Goal: Find specific page/section: Find specific page/section

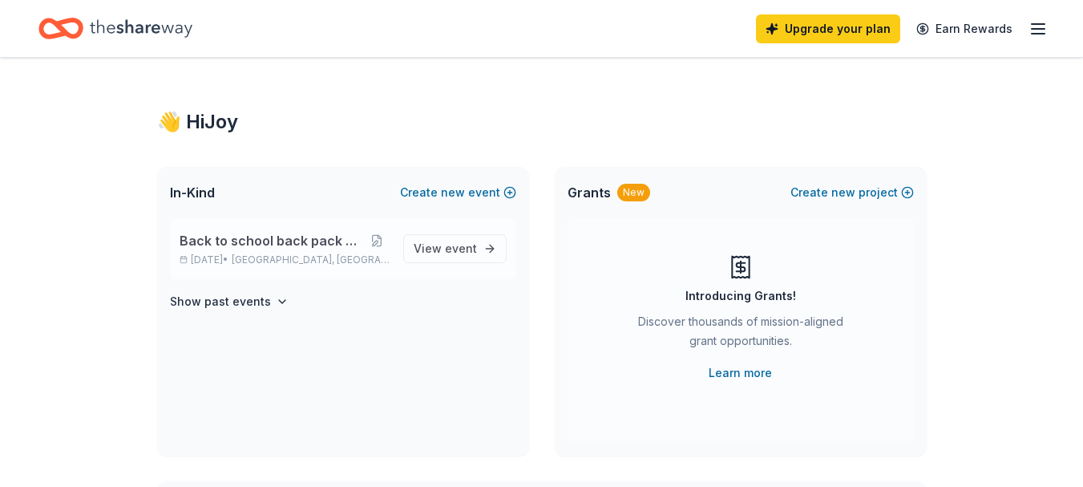
click at [340, 240] on span "Back to school back pack giveaway" at bounding box center [272, 240] width 184 height 19
click at [288, 247] on span "Back to school back pack giveaway" at bounding box center [272, 240] width 184 height 19
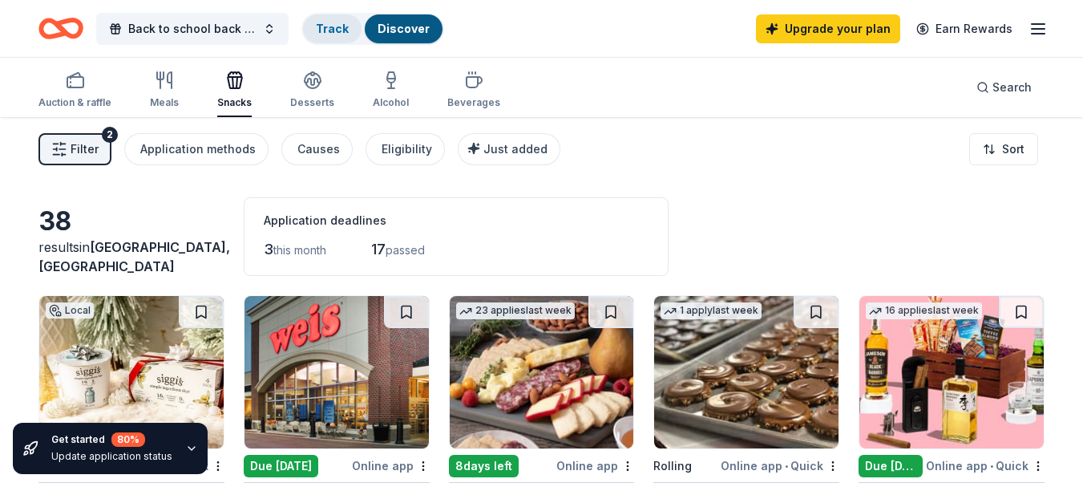
click at [348, 29] on div "Track" at bounding box center [332, 28] width 59 height 29
click at [395, 30] on link "Discover" at bounding box center [404, 29] width 52 height 14
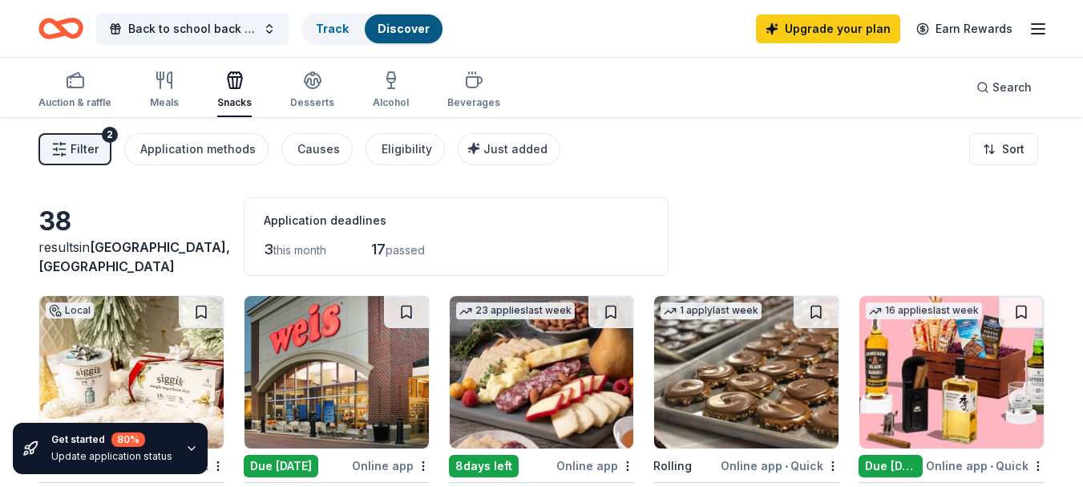
scroll to position [1, 0]
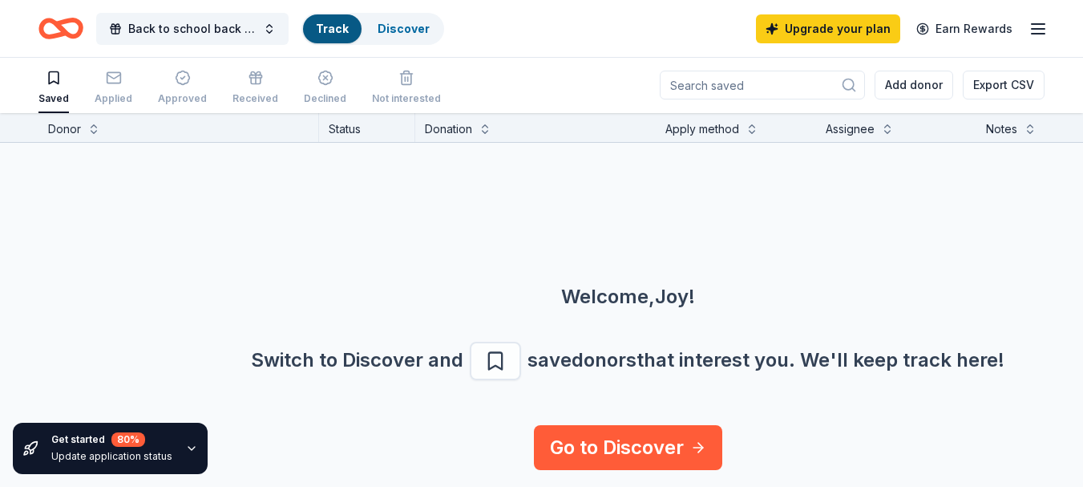
drag, startPoint x: 1083, startPoint y: 76, endPoint x: 1089, endPoint y: 147, distance: 70.9
click at [1083, 147] on html "Back to school back pack giveaway Track Discover Upgrade your plan Earn Rewards…" at bounding box center [541, 242] width 1083 height 487
